Goal: Check status: Check status

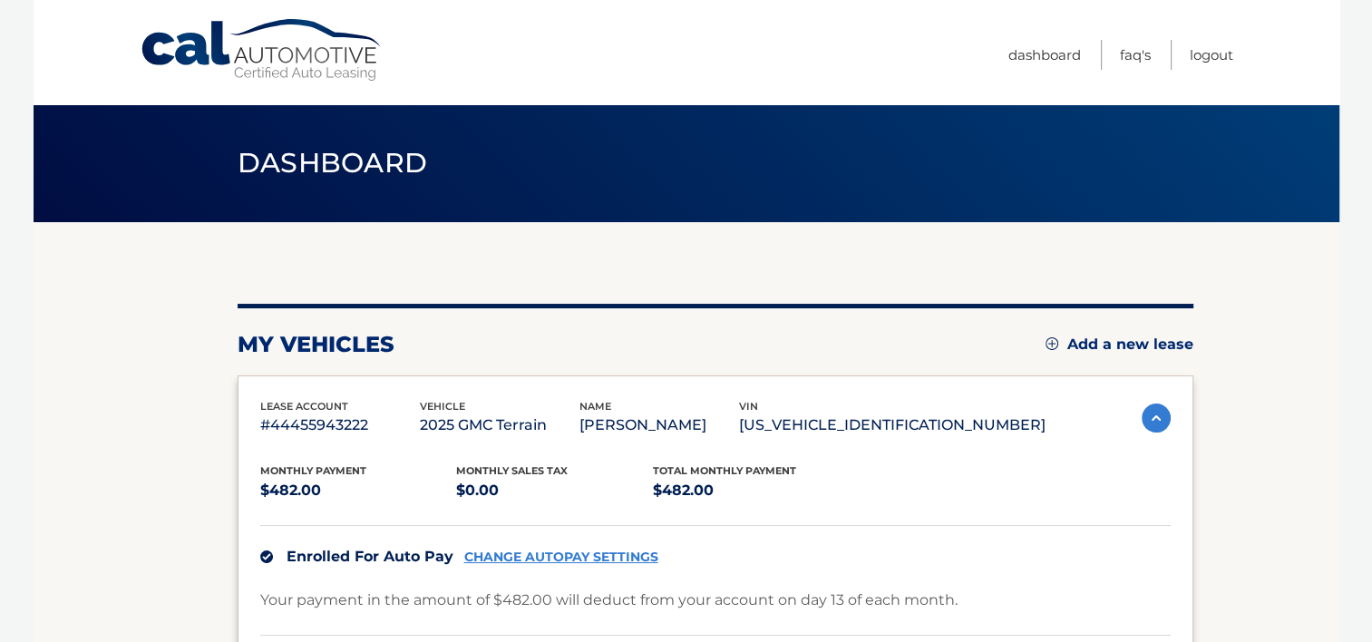
click at [1148, 423] on img at bounding box center [1156, 418] width 29 height 29
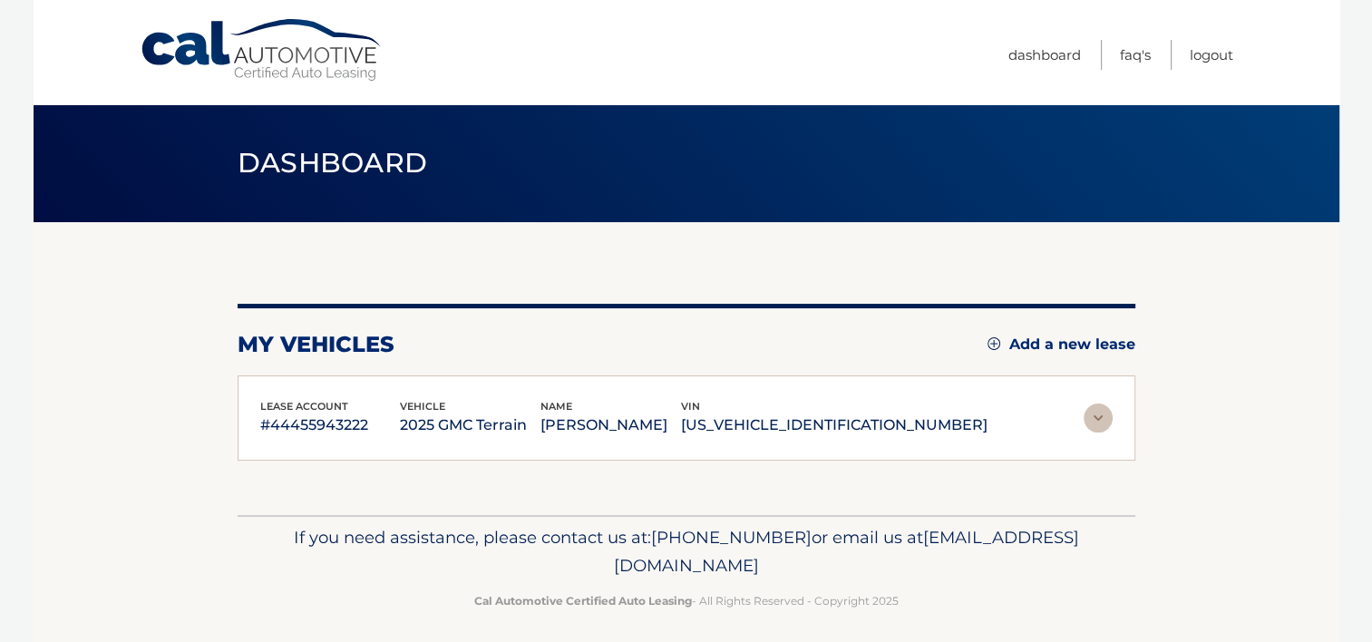
click at [1148, 423] on section "my vehicles Add a new lease lease account #44455943222 vehicle 2025 GMC Terrain…" at bounding box center [687, 368] width 1306 height 293
click at [853, 436] on p "[US_VEHICLE_IDENTIFICATION_NUMBER]" at bounding box center [834, 425] width 307 height 25
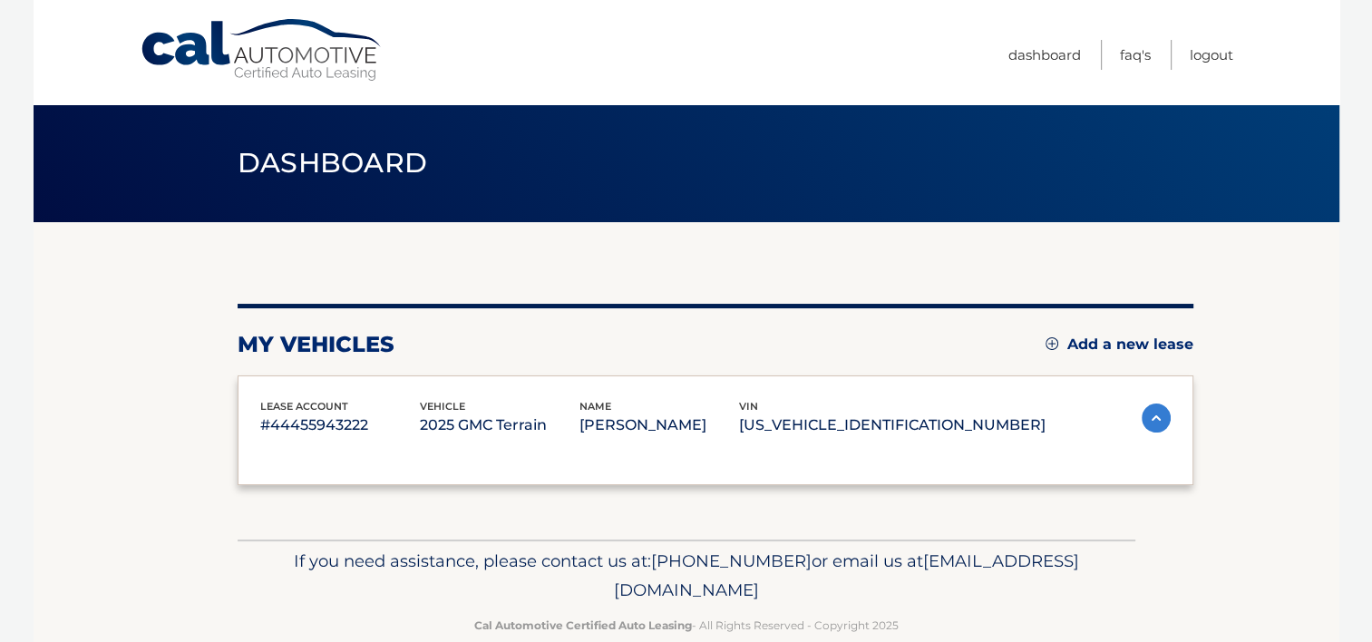
click at [853, 436] on p "[US_VEHICLE_IDENTIFICATION_NUMBER]" at bounding box center [892, 425] width 307 height 25
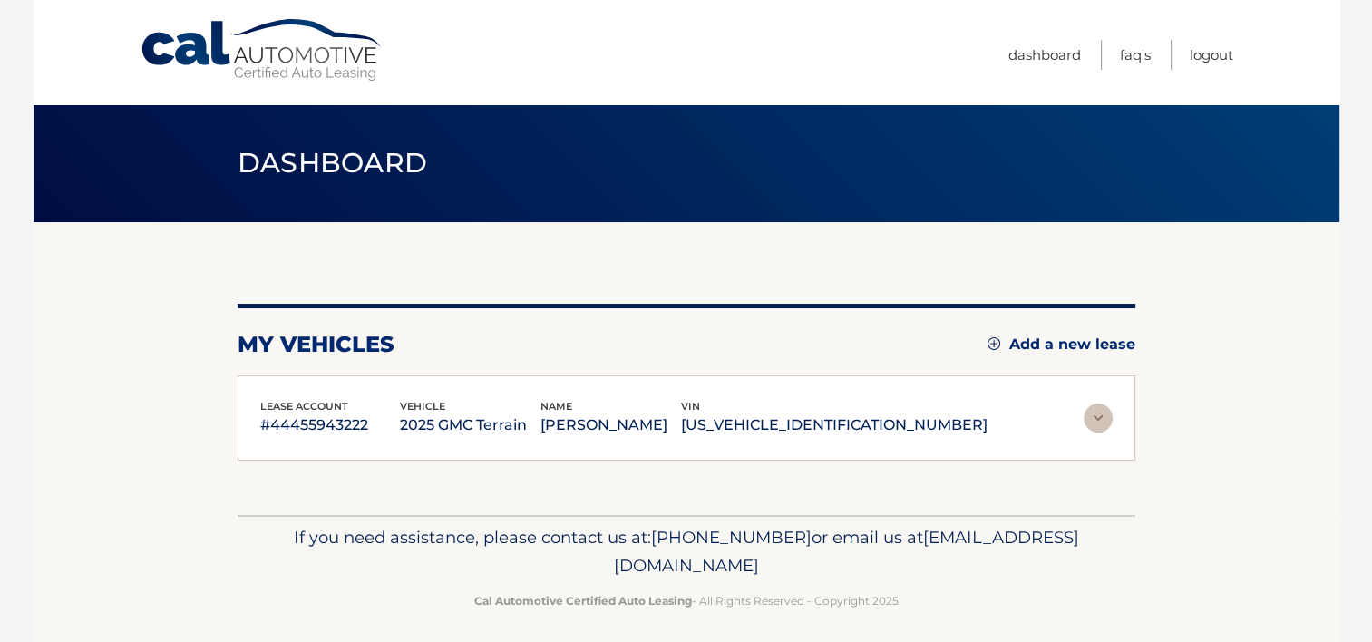
drag, startPoint x: 853, startPoint y: 436, endPoint x: 910, endPoint y: 504, distance: 88.8
click at [910, 504] on div "my vehicles Add a new lease lease account #44455943222 vehicle 2025 GMC Terrain…" at bounding box center [687, 368] width 898 height 293
click at [936, 439] on div "lease account #44455943222 vehicle 2025 GMC Terrain name CALIXTRO PAVIA ESTUDIL…" at bounding box center [623, 418] width 727 height 41
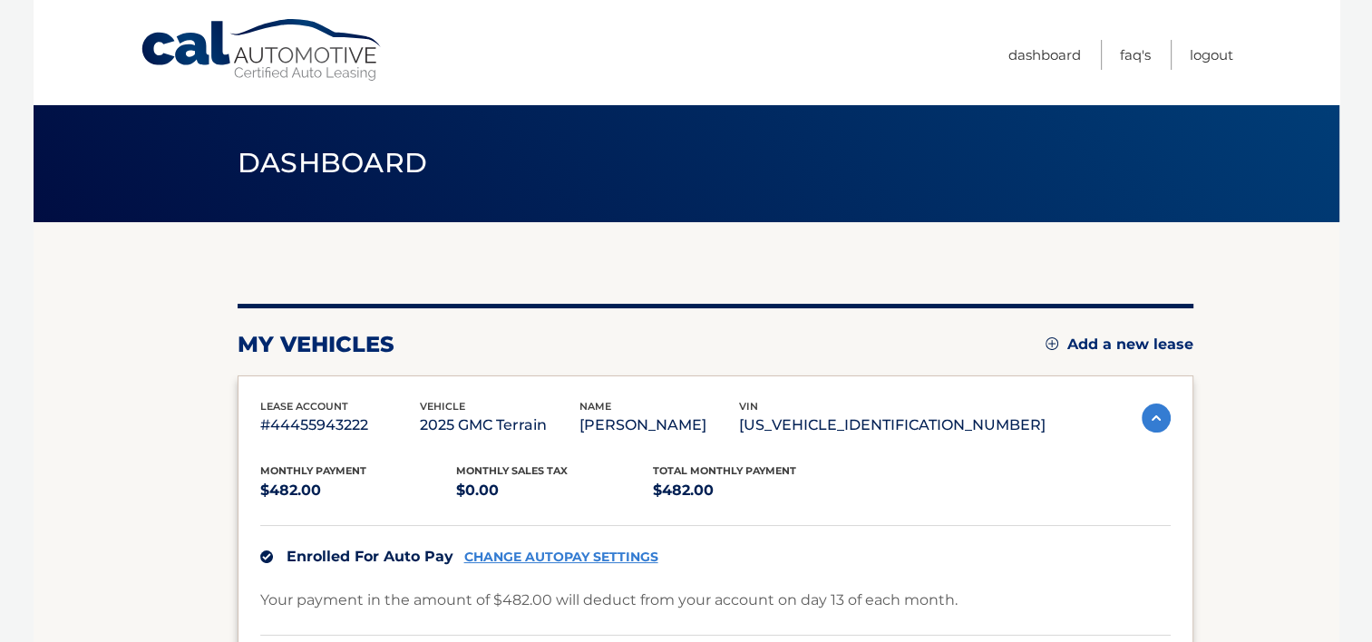
click at [316, 438] on p "#44455943222" at bounding box center [340, 425] width 160 height 25
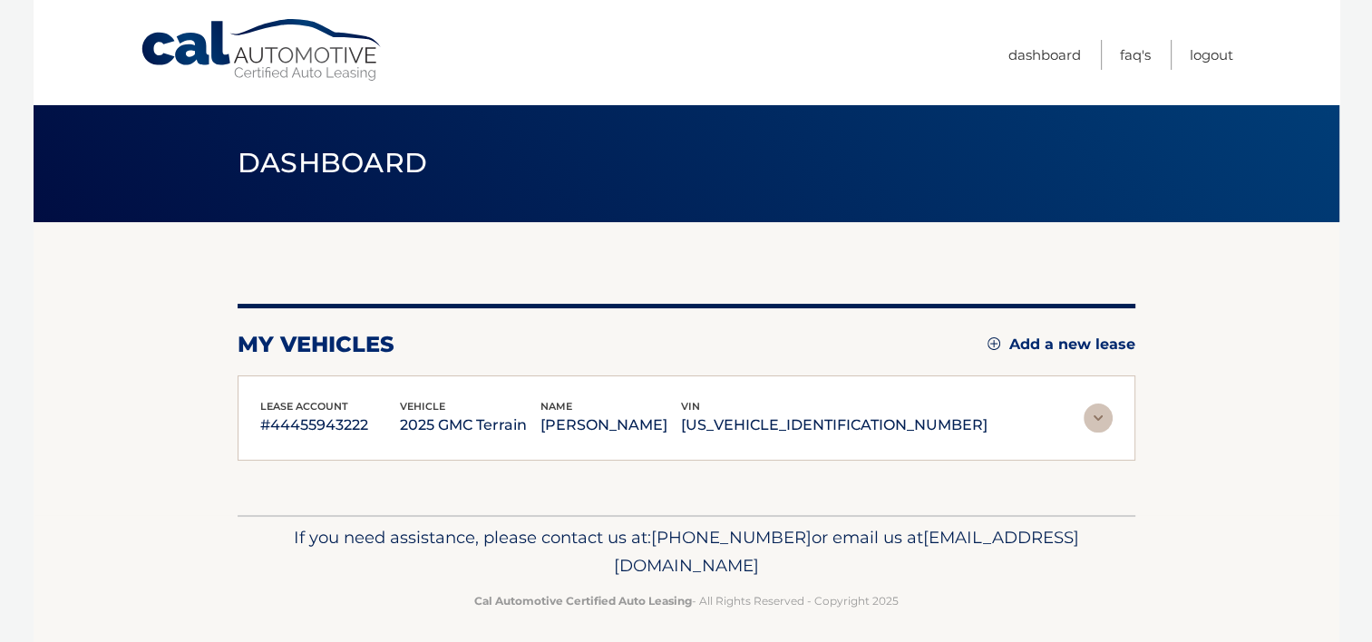
scroll to position [34, 0]
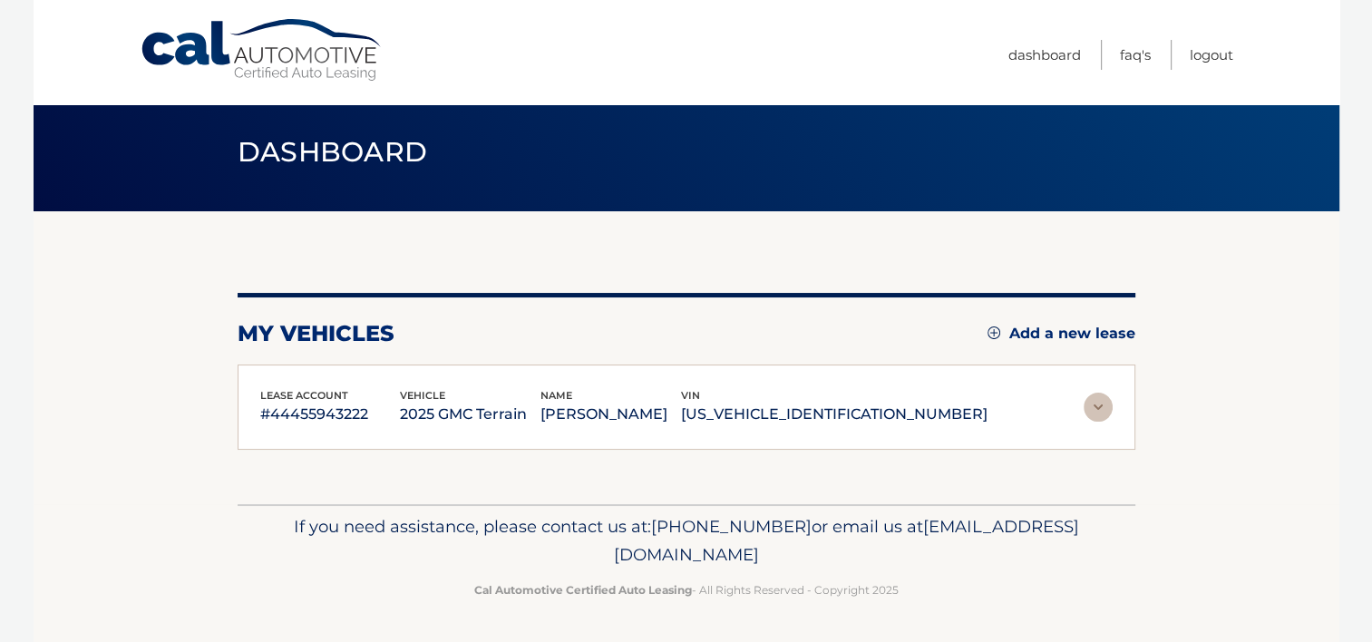
click at [365, 402] on p "#44455943222" at bounding box center [330, 414] width 141 height 25
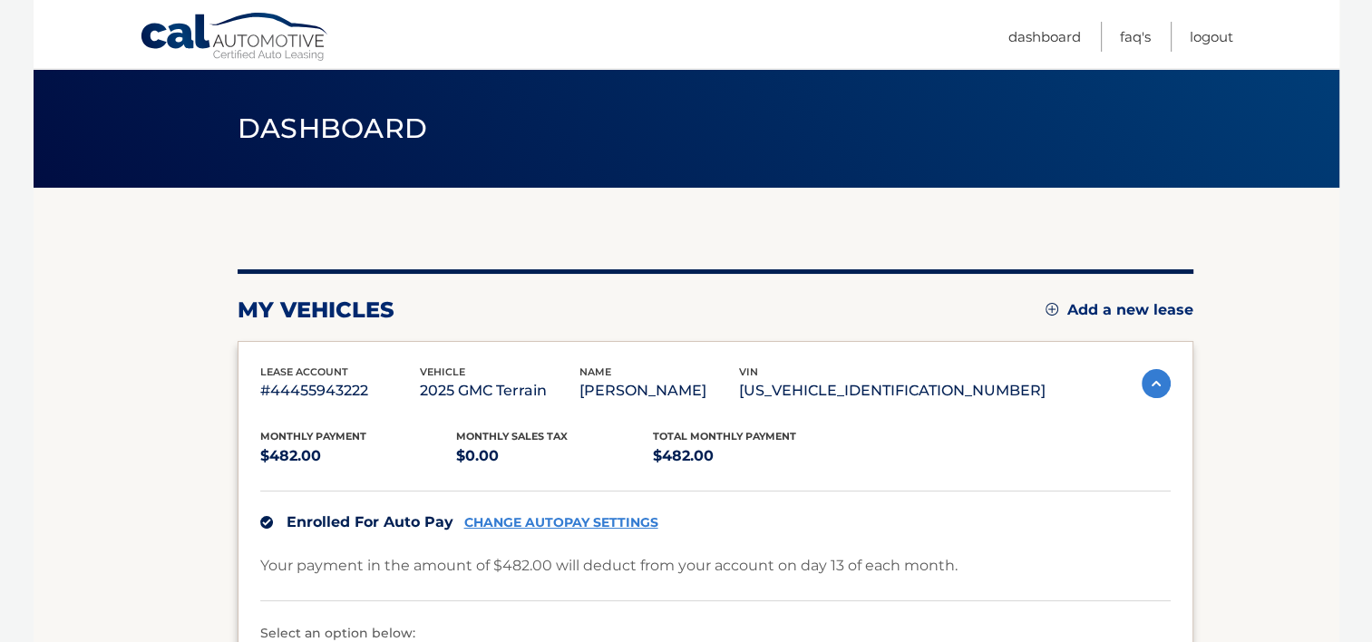
scroll to position [307, 0]
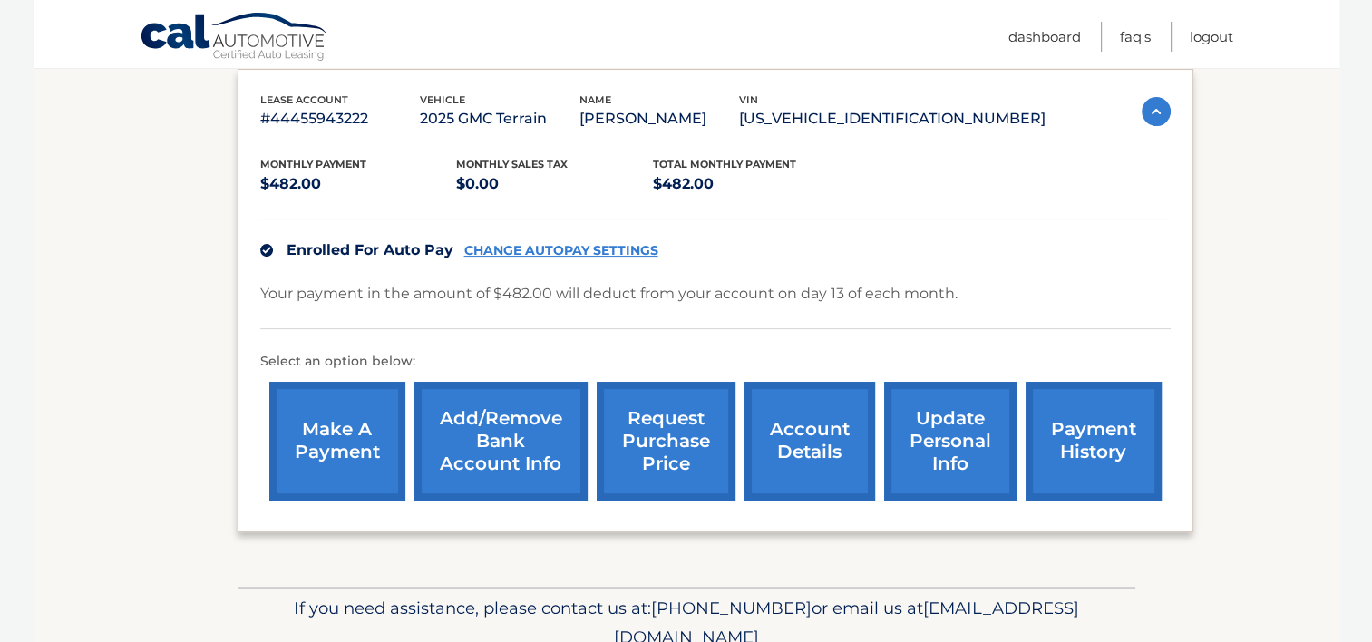
click at [774, 462] on link "account details" at bounding box center [810, 441] width 131 height 119
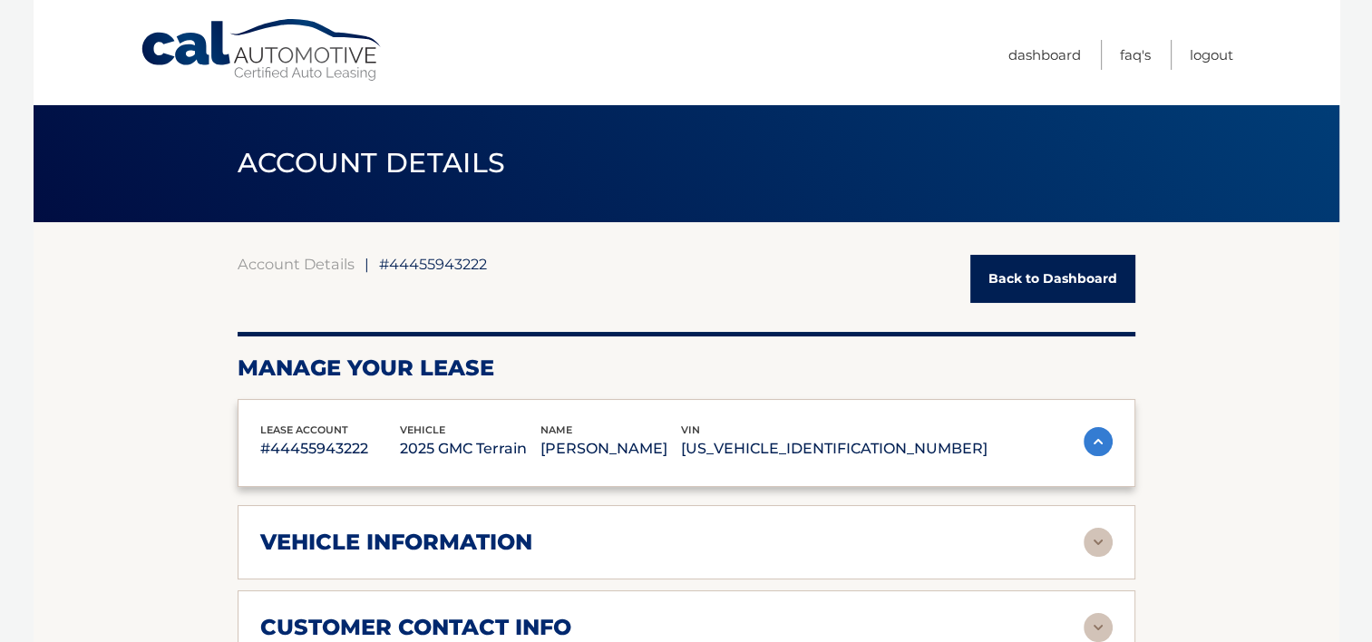
click at [1076, 462] on div "lease account #44455943222 vehicle 2025 GMC Terrain name CALIXTRO PAVIA ESTUDIL…" at bounding box center [686, 442] width 852 height 41
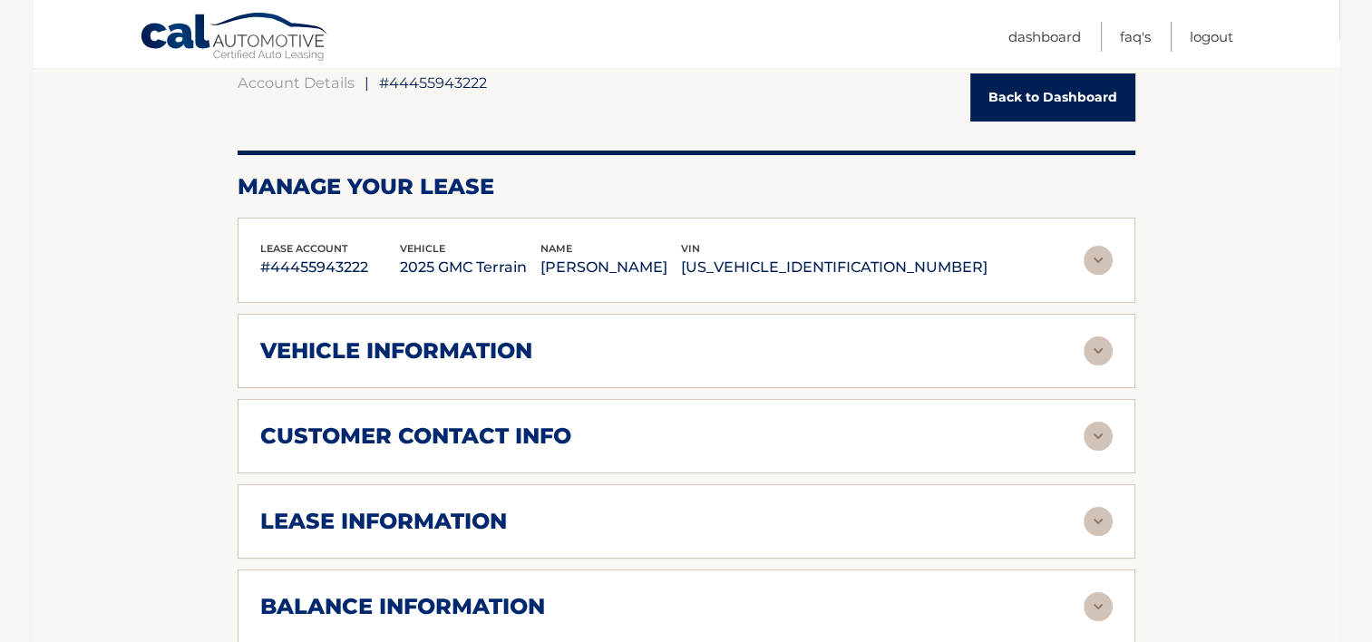
scroll to position [272, 0]
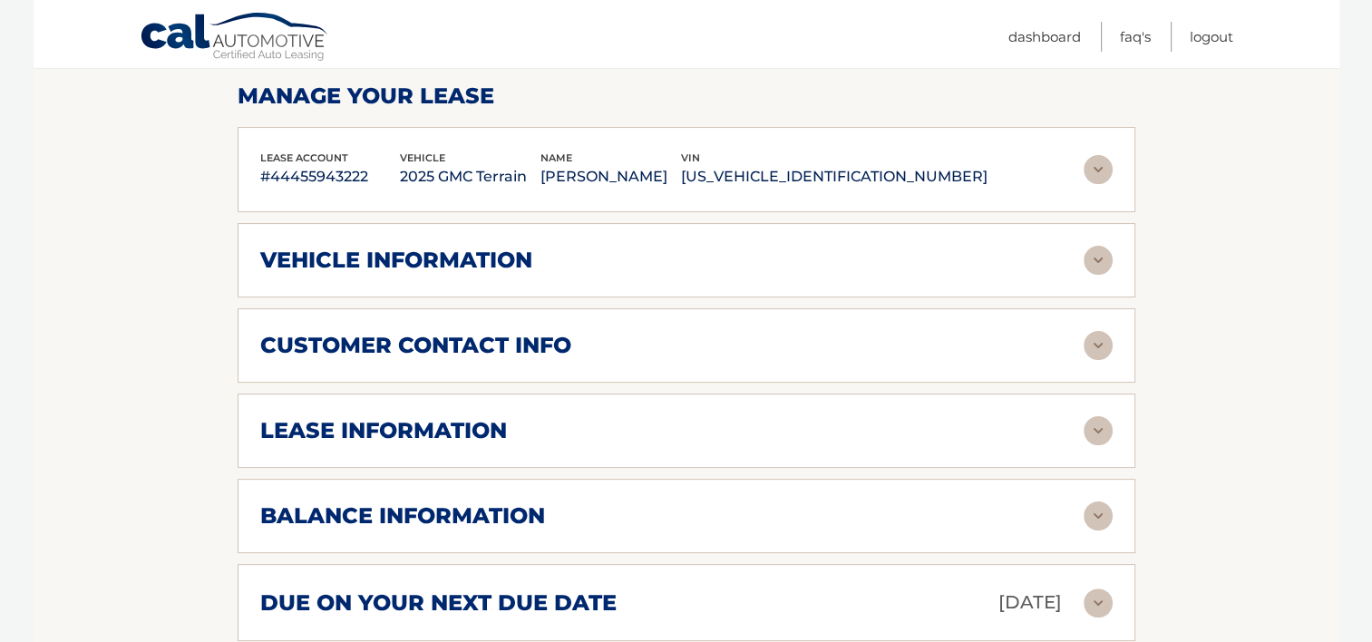
click at [1060, 468] on div "lease information Contract Start Date Jun 13, 2025 Term 39 Maturity Date Sep 13…" at bounding box center [687, 431] width 898 height 74
click at [980, 444] on div "lease information" at bounding box center [671, 430] width 823 height 27
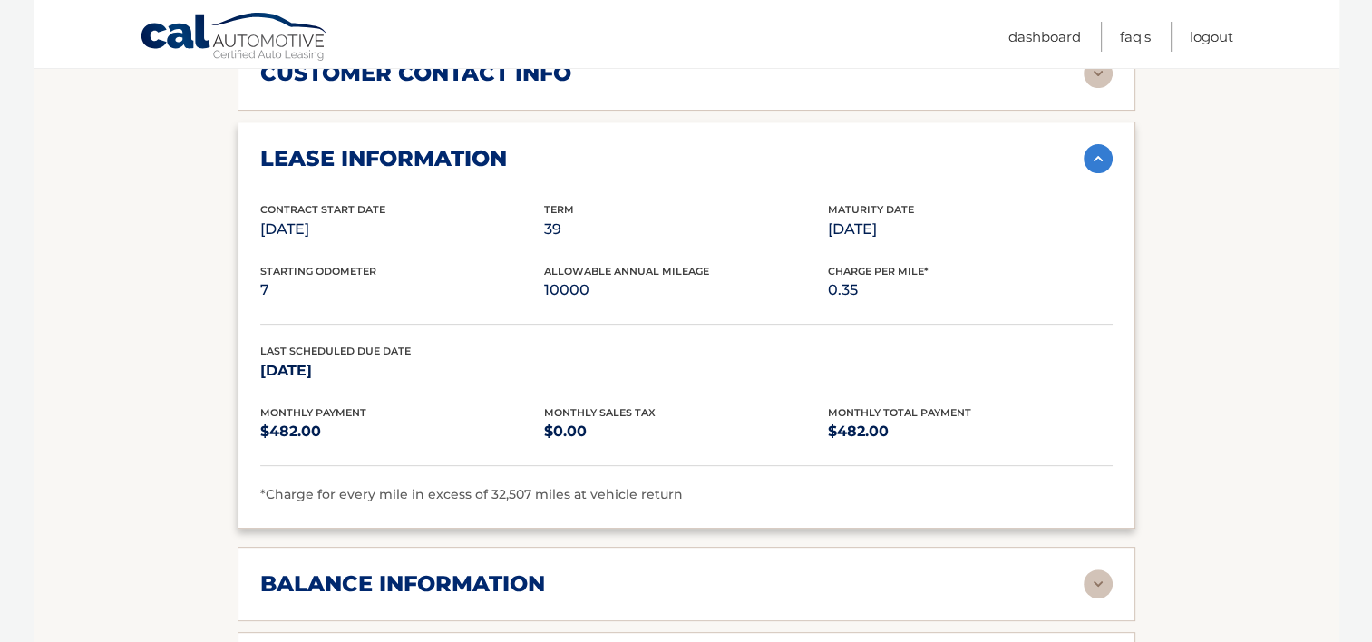
scroll to position [725, 0]
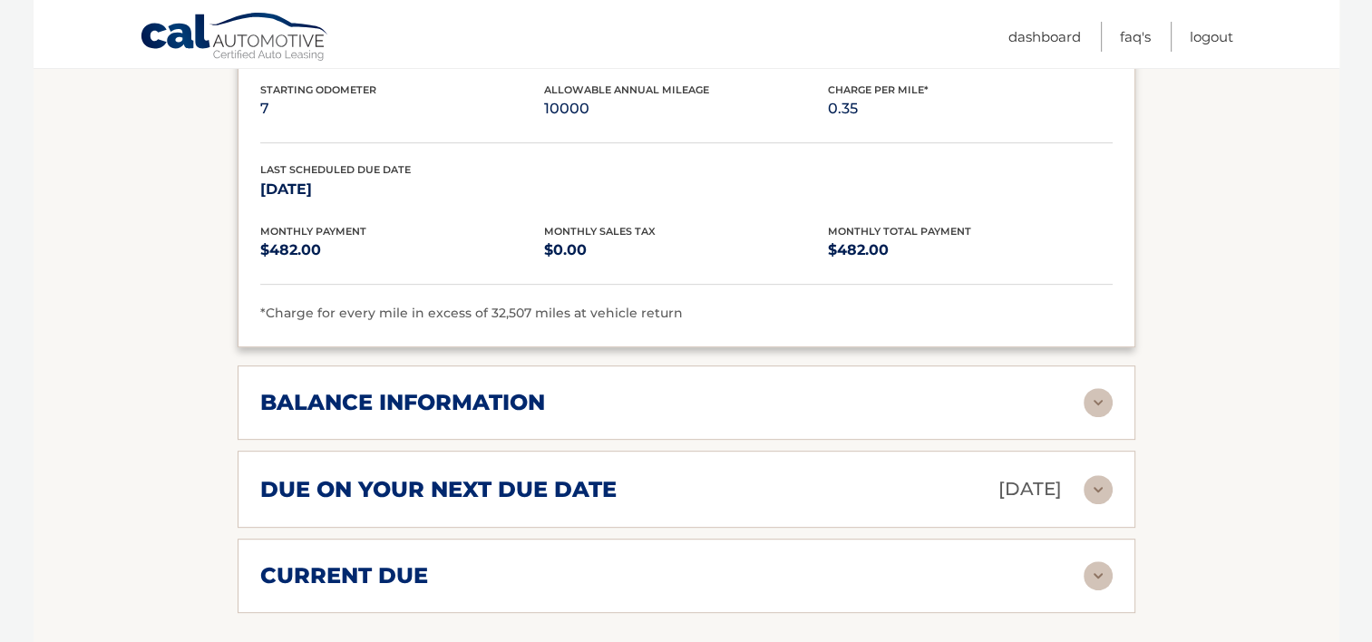
click at [980, 440] on div "balance information Payments Received 4 Payments Remaining 35 Next Payment will…" at bounding box center [687, 402] width 898 height 74
click at [987, 440] on div "balance information Payments Received 4 Payments Remaining 35 Next Payment will…" at bounding box center [687, 402] width 898 height 74
click at [1085, 417] on img at bounding box center [1098, 402] width 29 height 29
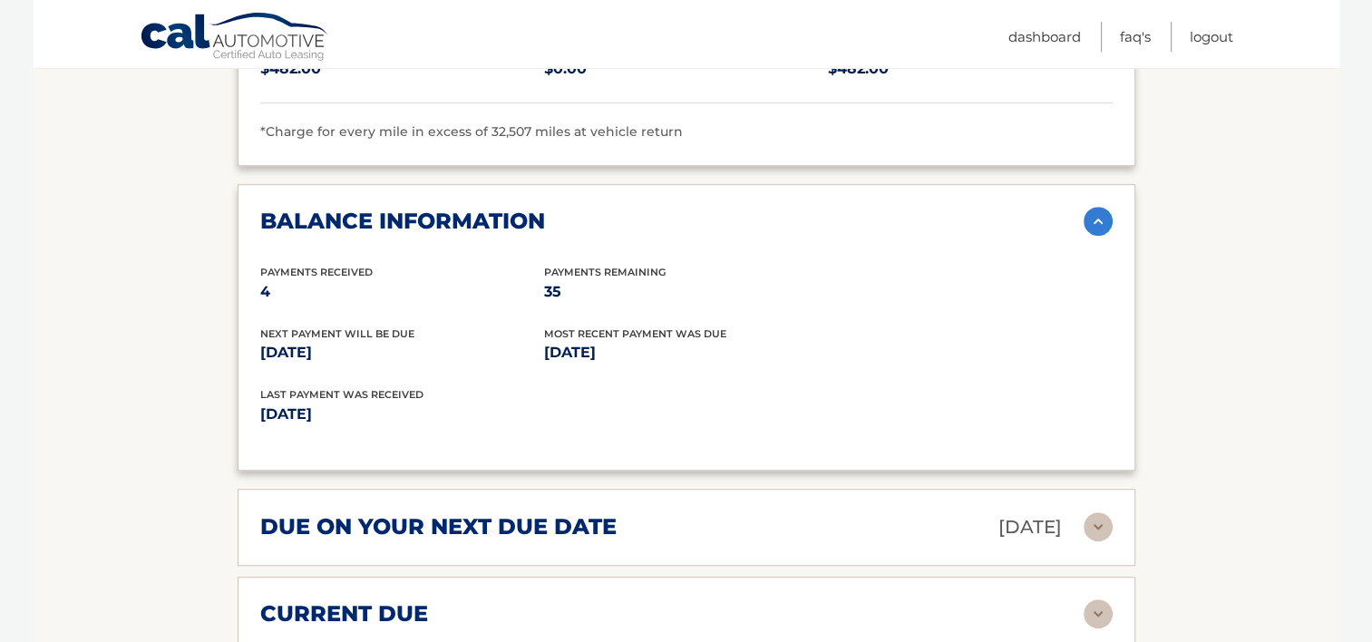
scroll to position [1088, 0]
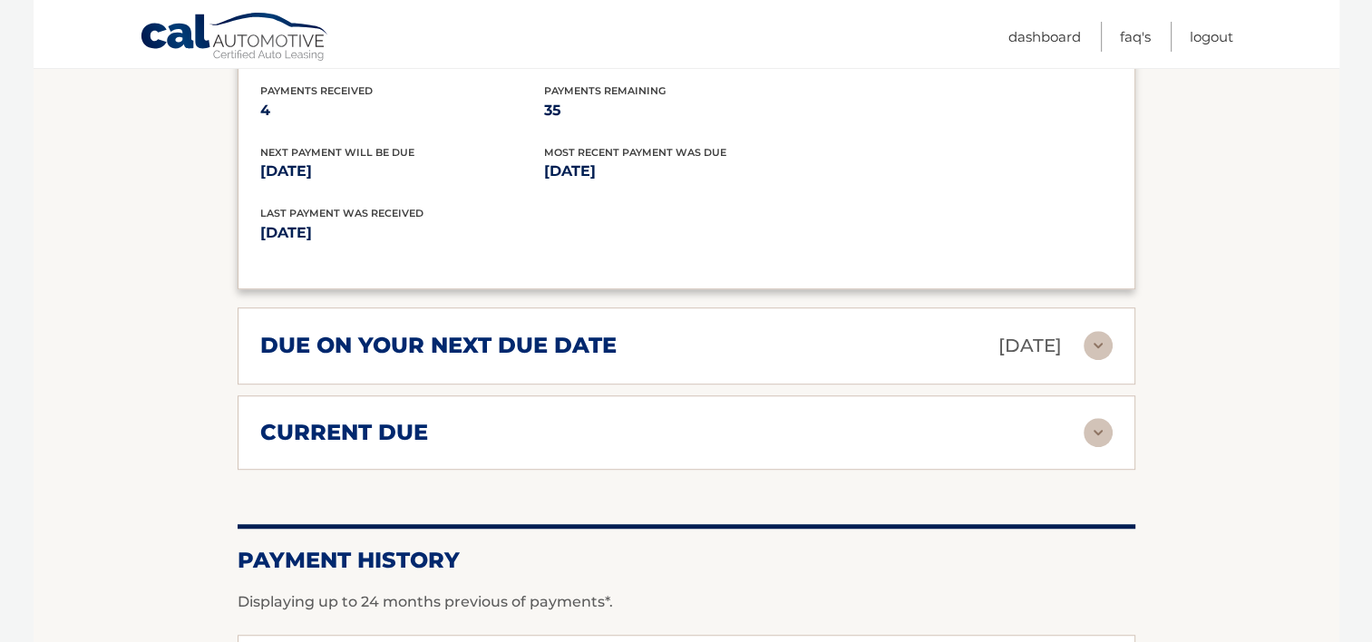
click at [1097, 360] on img at bounding box center [1098, 345] width 29 height 29
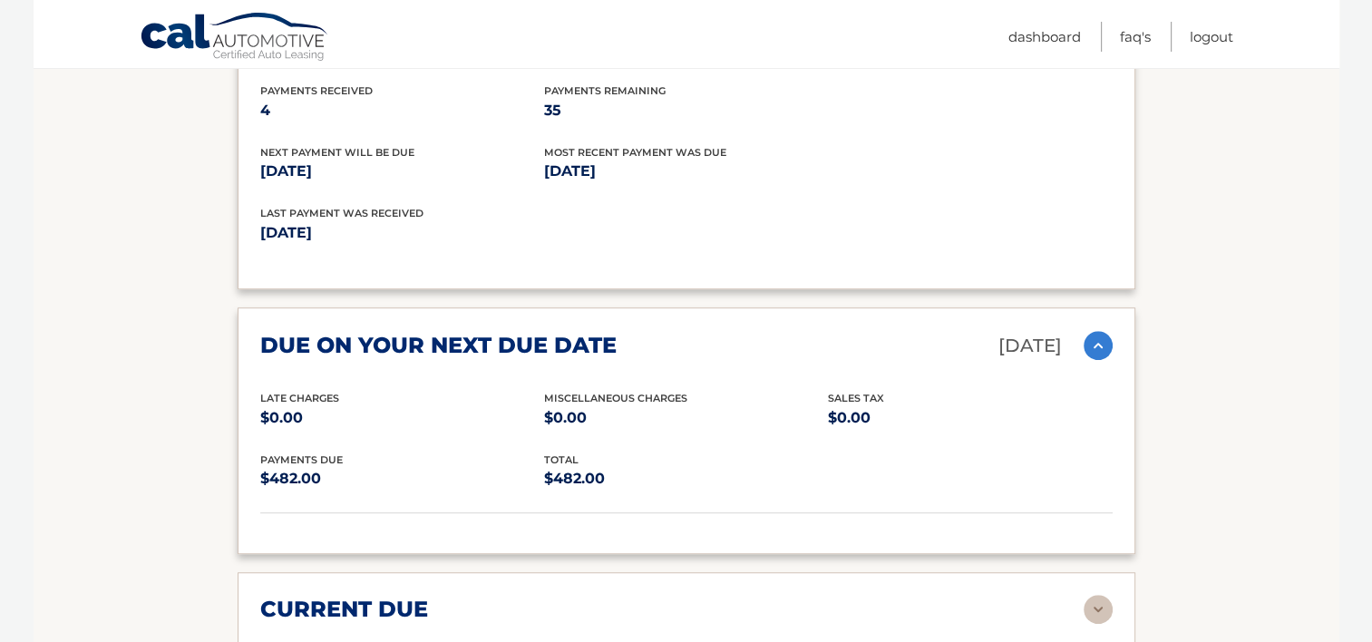
scroll to position [1270, 0]
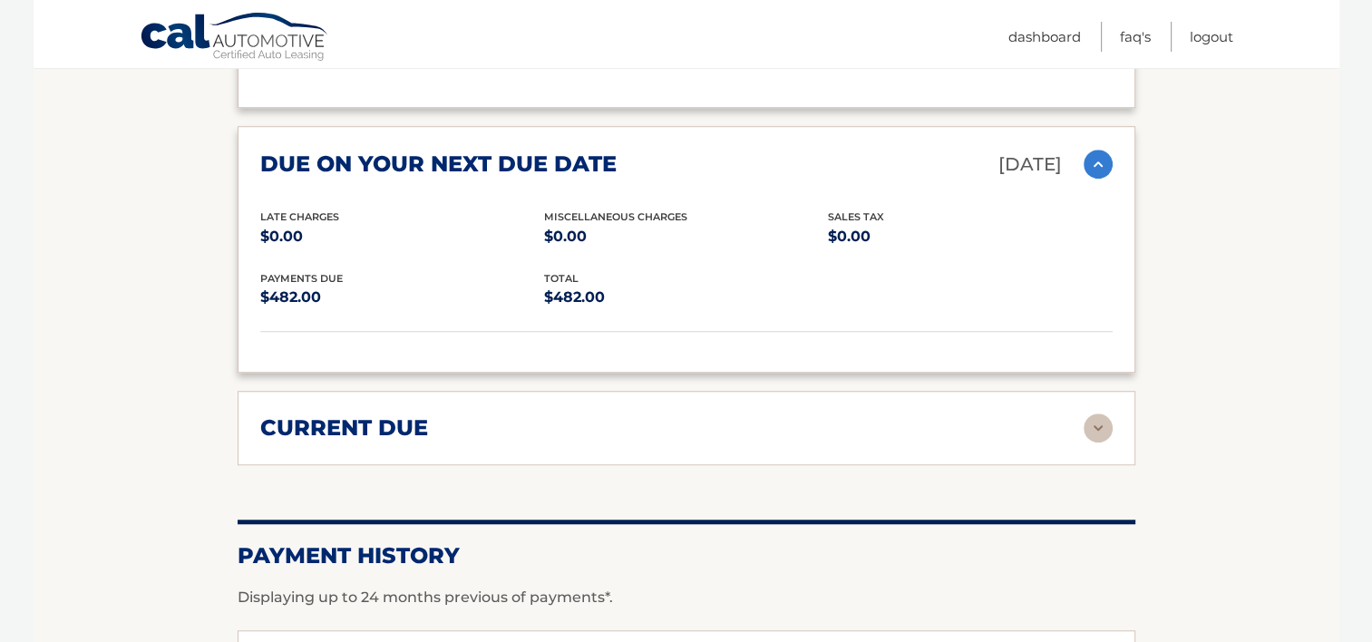
click at [1098, 441] on img at bounding box center [1098, 428] width 29 height 29
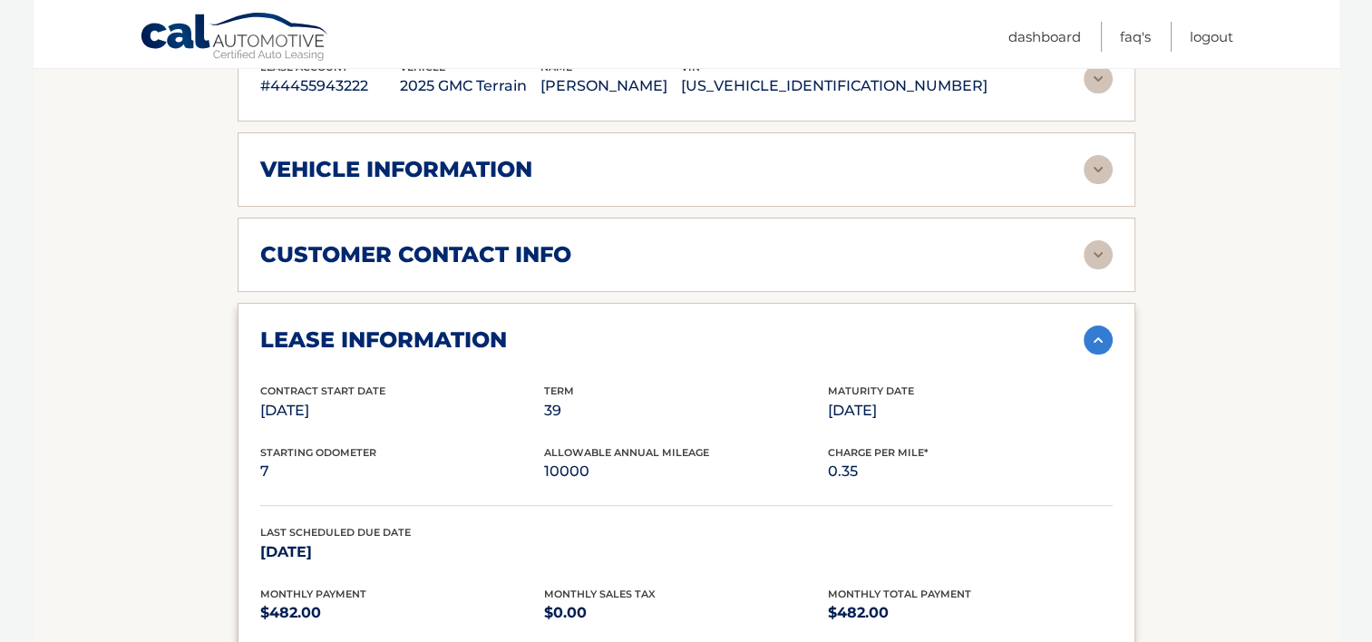
scroll to position [272, 0]
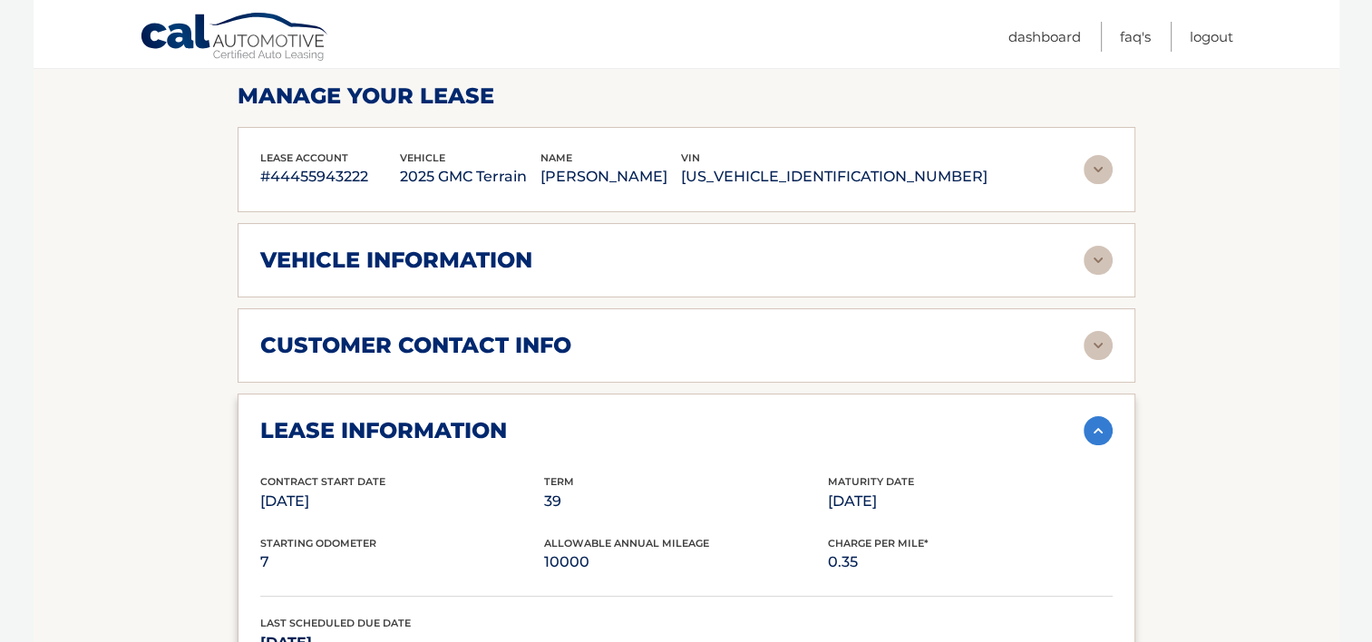
click at [1104, 360] on img at bounding box center [1098, 345] width 29 height 29
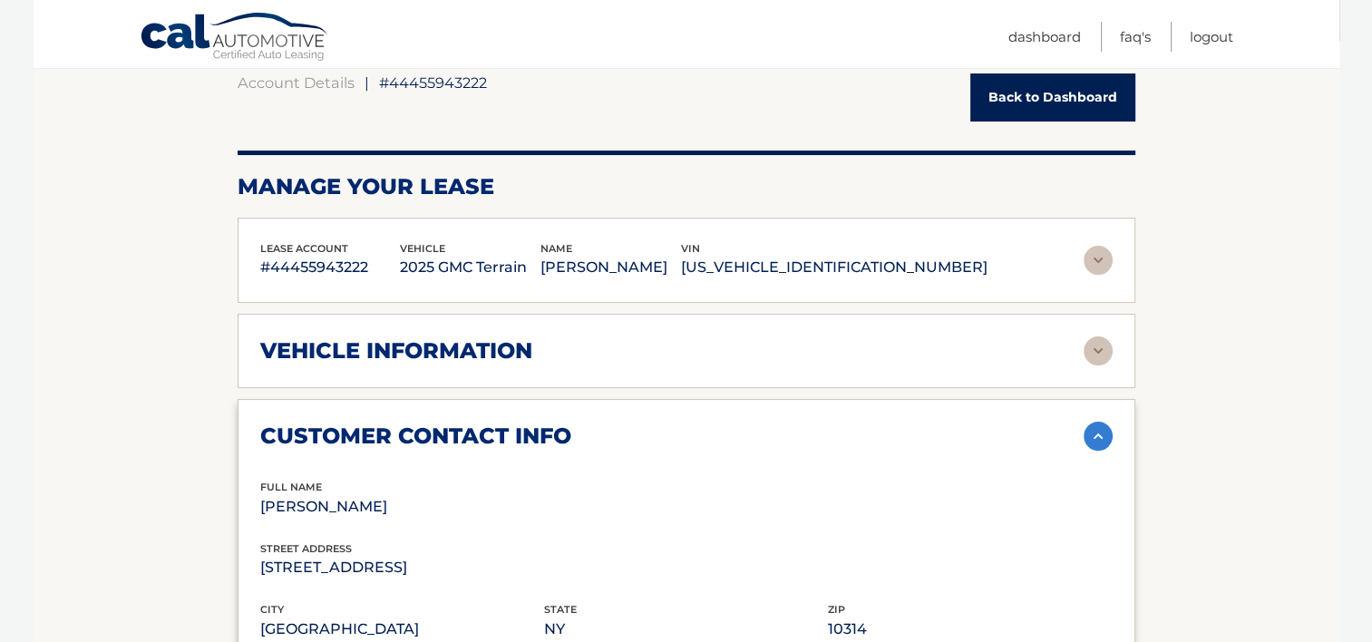
scroll to position [0, 0]
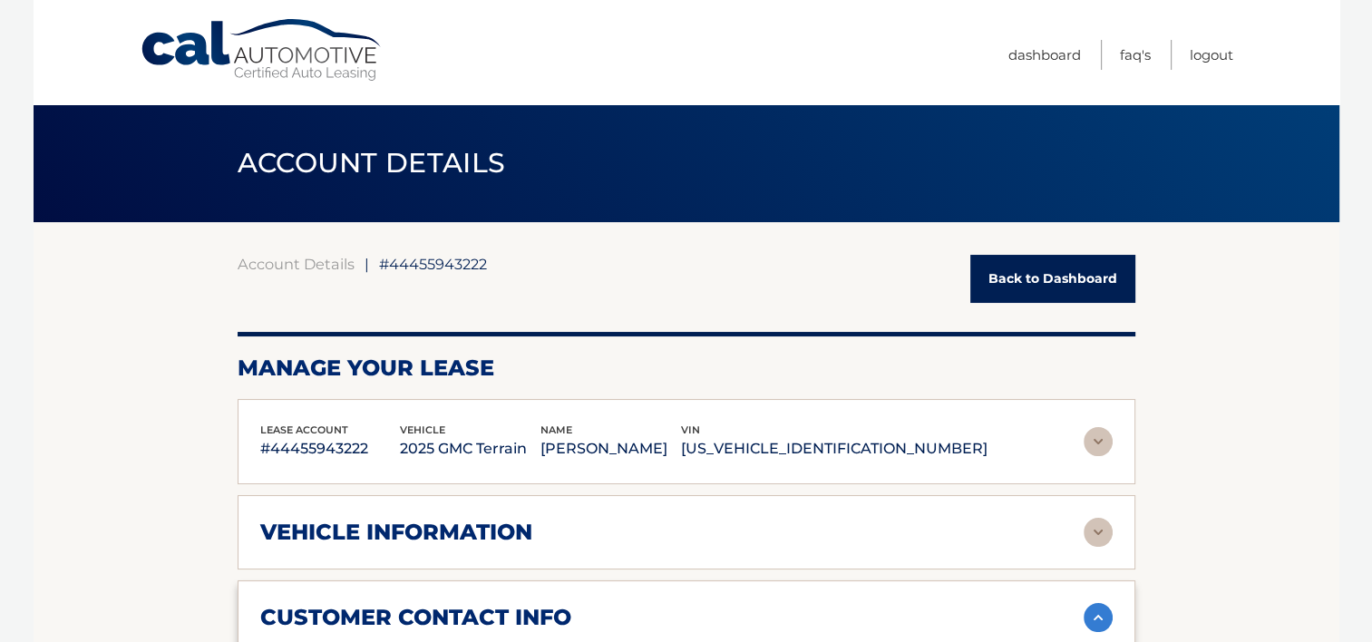
click at [1105, 547] on img at bounding box center [1098, 532] width 29 height 29
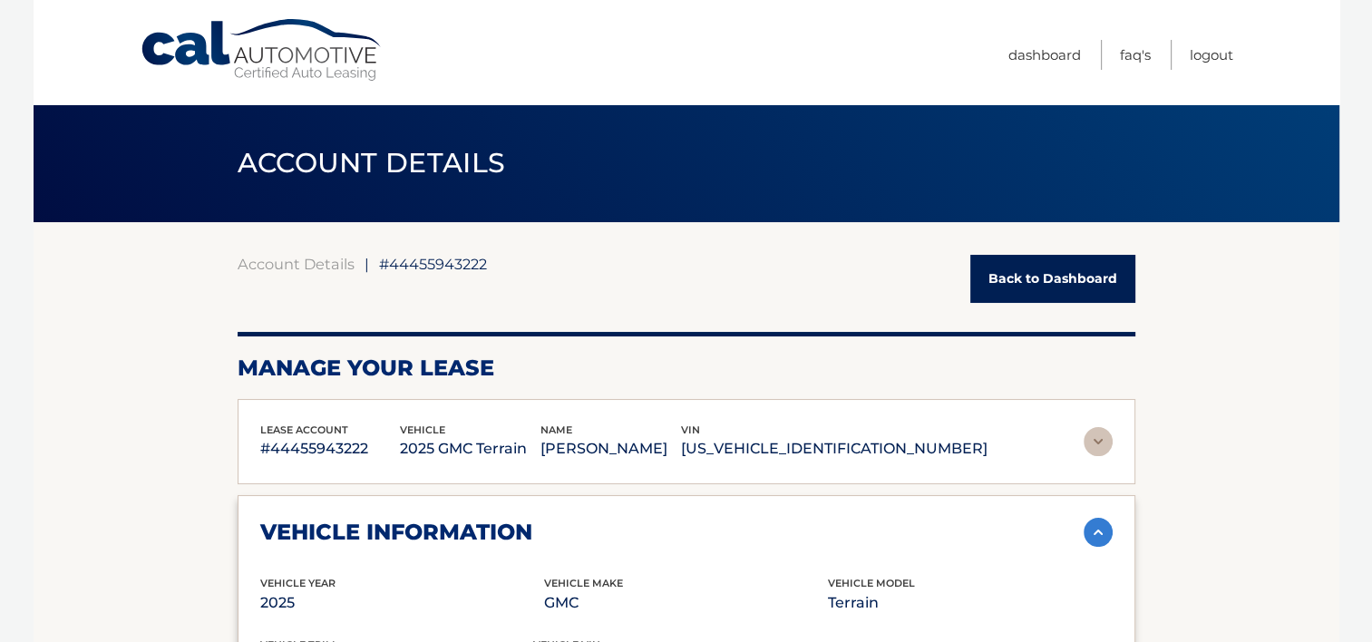
click at [1100, 452] on img at bounding box center [1098, 441] width 29 height 29
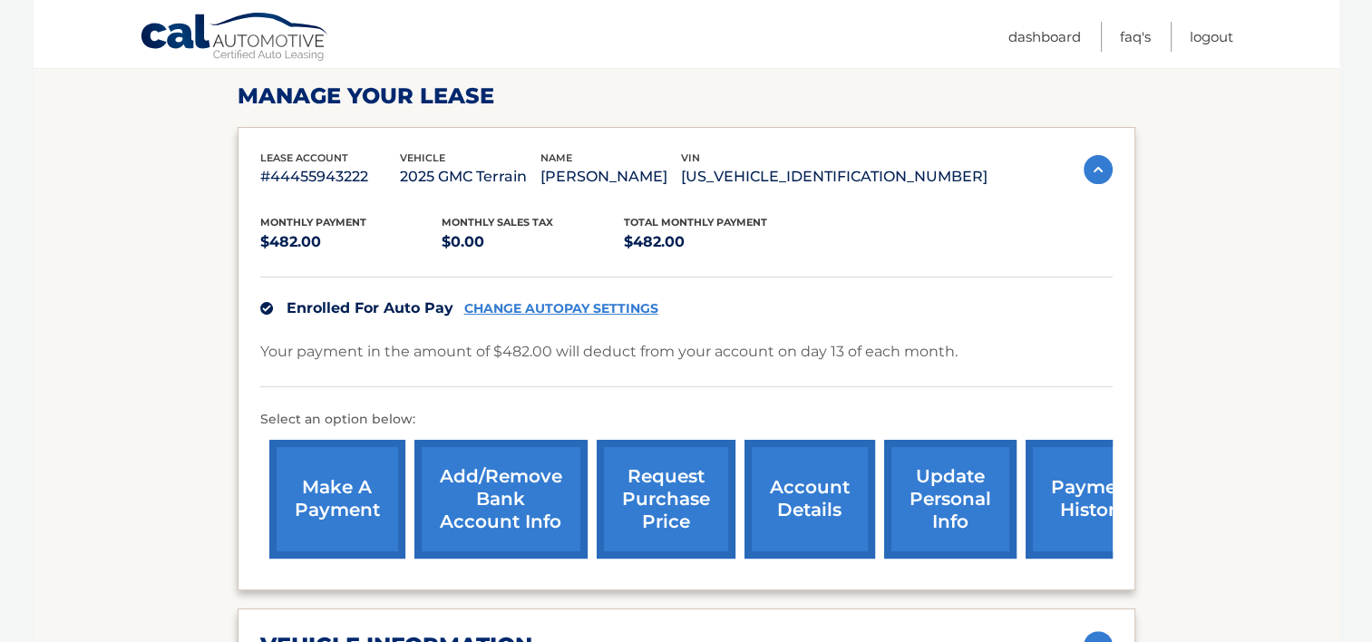
scroll to position [453, 0]
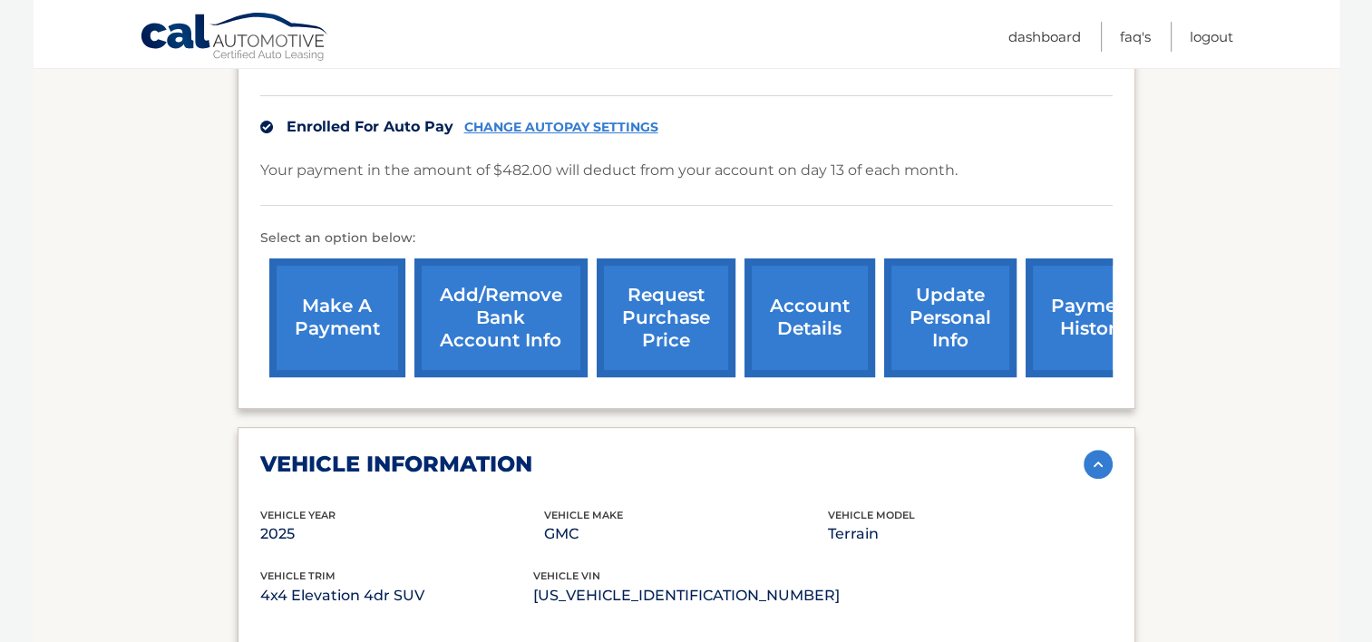
click at [1062, 364] on link "payment history" at bounding box center [1094, 317] width 136 height 119
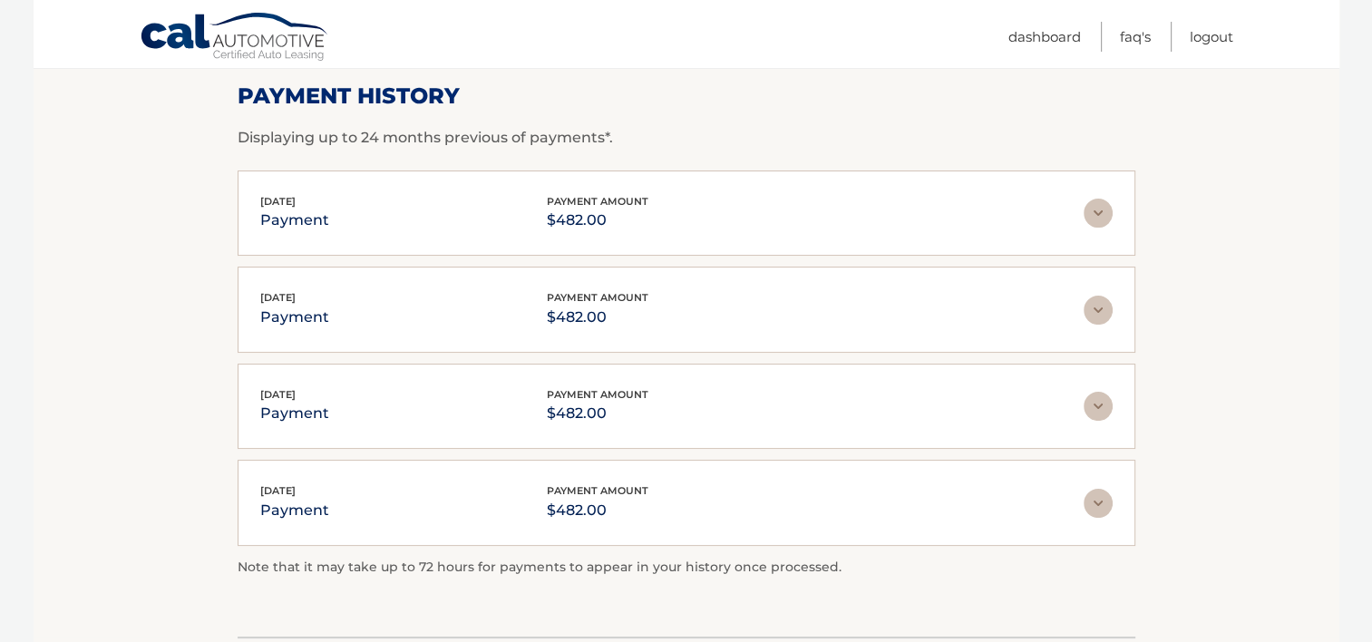
scroll to position [363, 0]
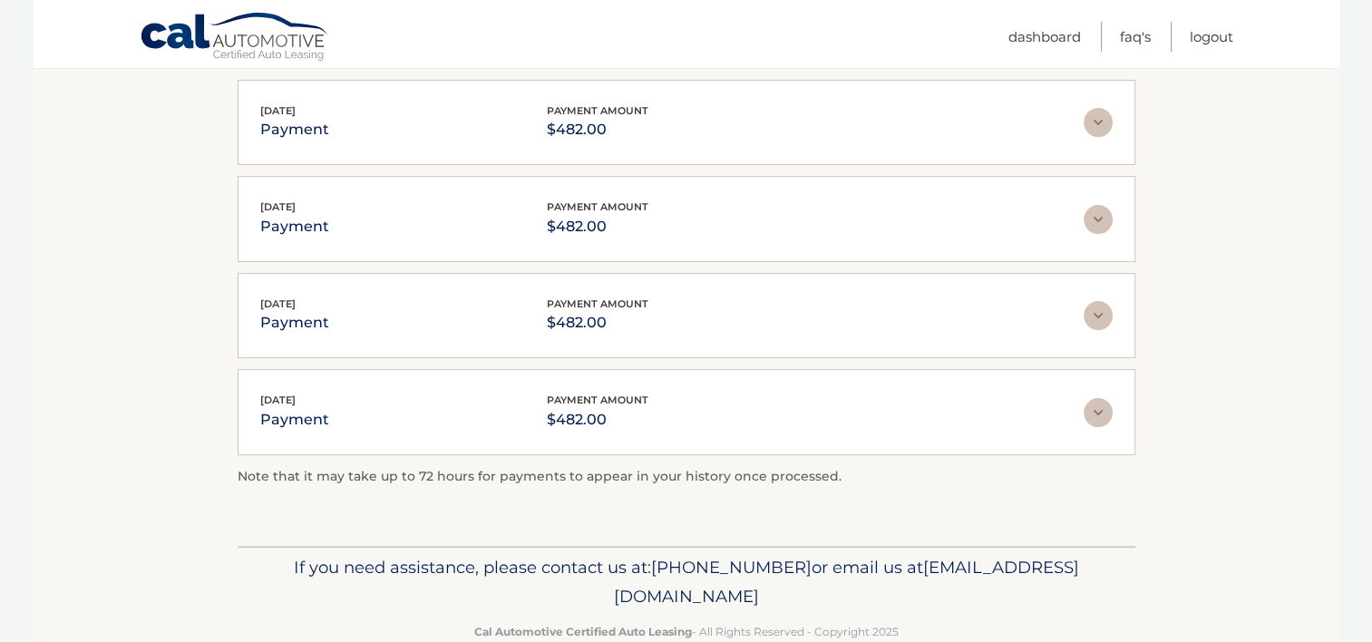
click at [1089, 414] on img at bounding box center [1098, 412] width 29 height 29
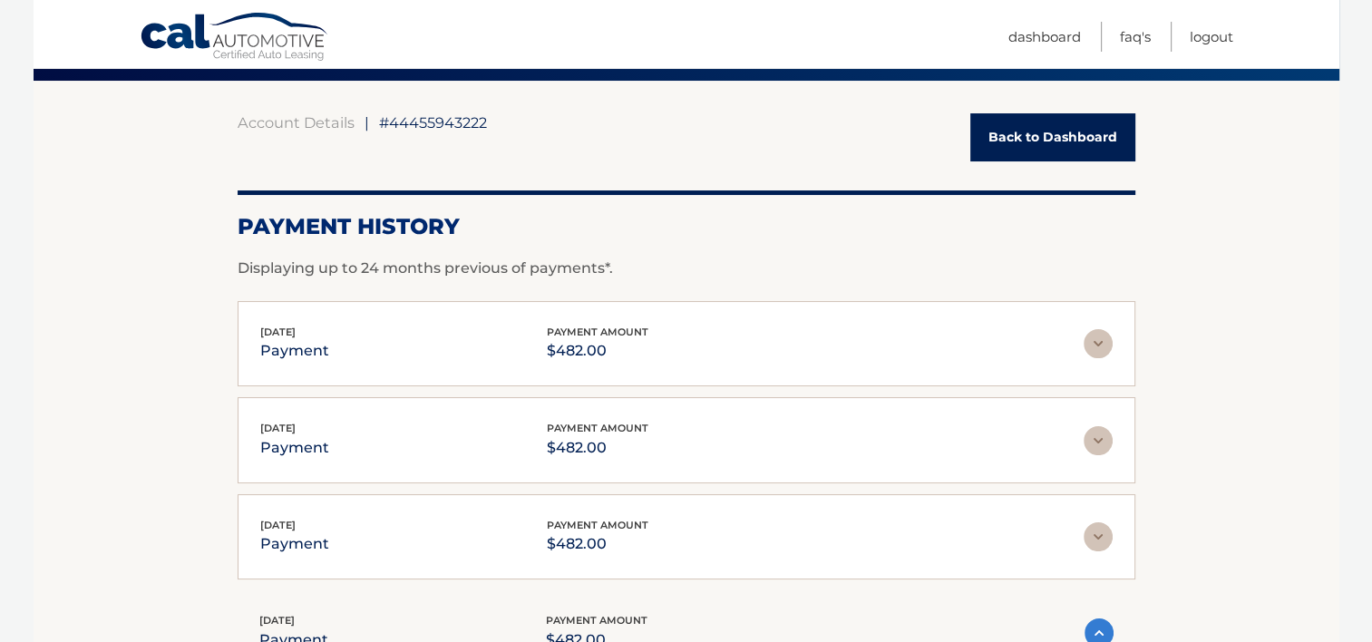
scroll to position [0, 0]
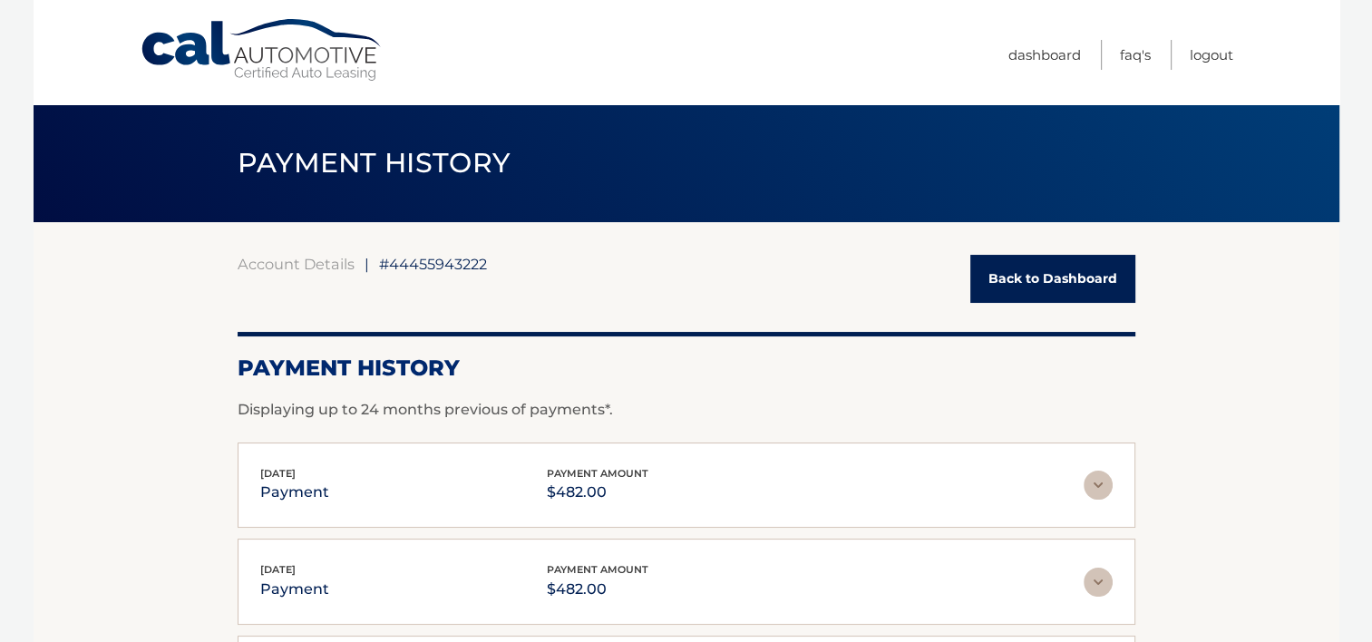
click at [1095, 276] on link "Back to Dashboard" at bounding box center [1052, 279] width 165 height 48
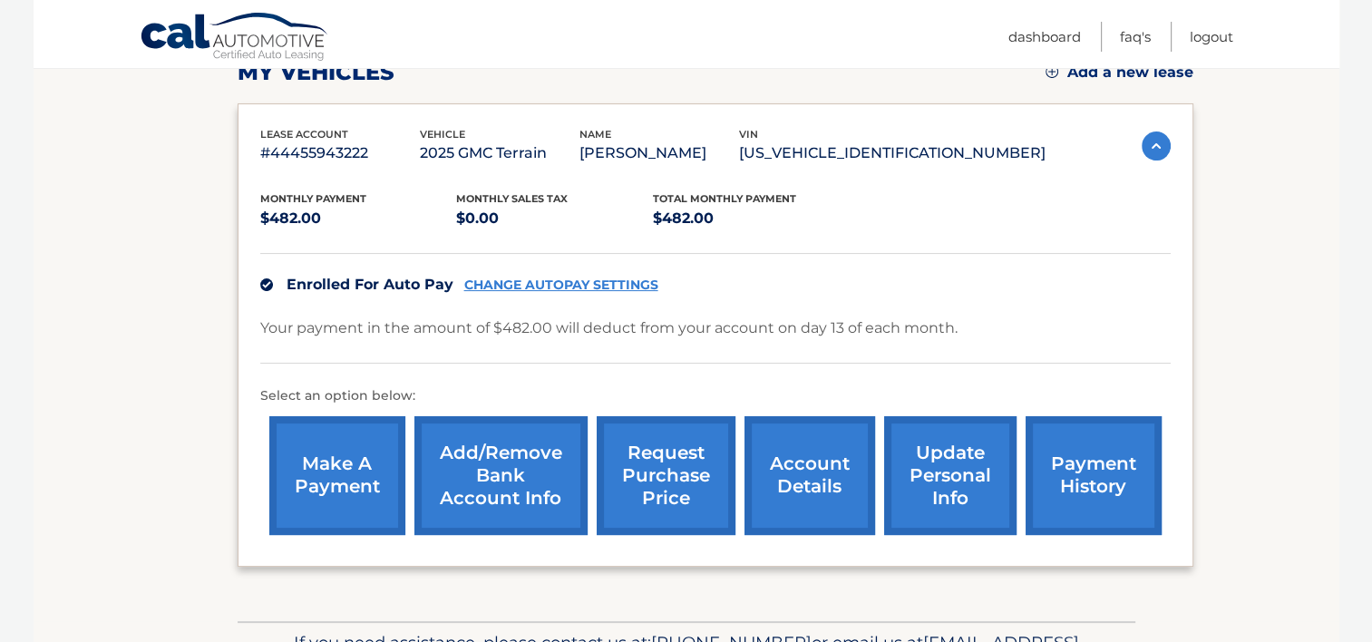
scroll to position [363, 0]
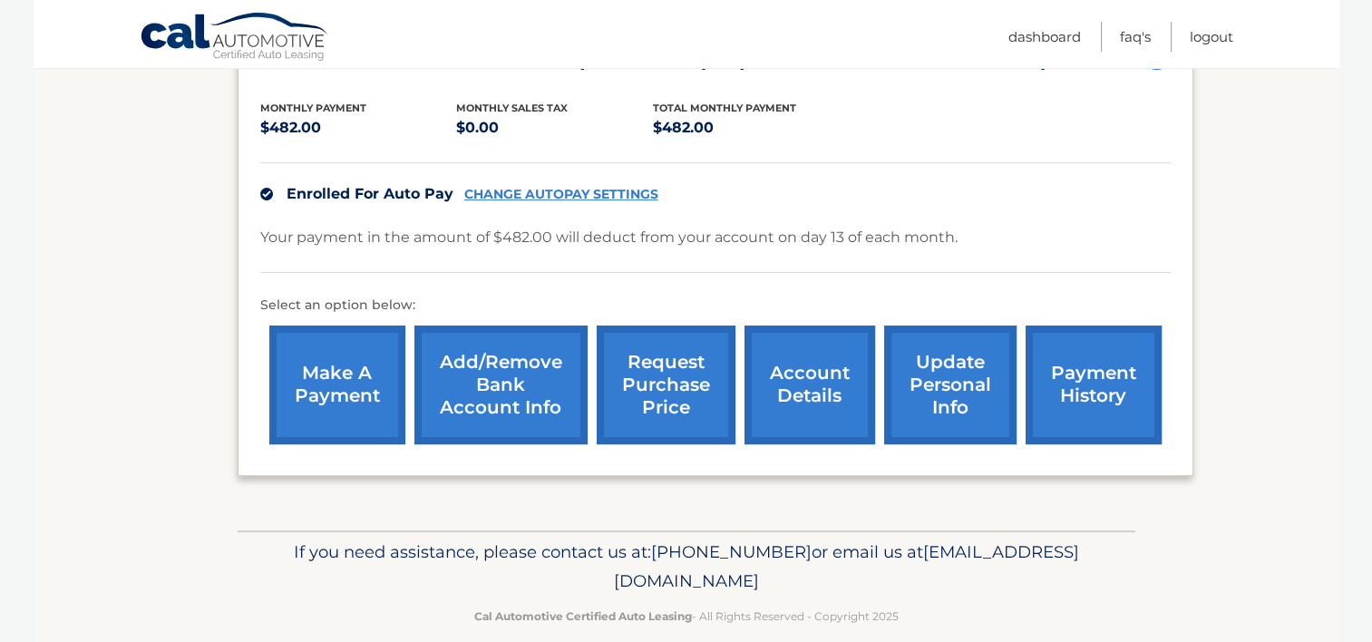
click at [1259, 263] on section "my vehicles Add a new lease lease account #44455943222 vehicle 2025 GMC Terrain…" at bounding box center [687, 194] width 1306 height 671
